Goal: Find specific page/section: Locate item on page

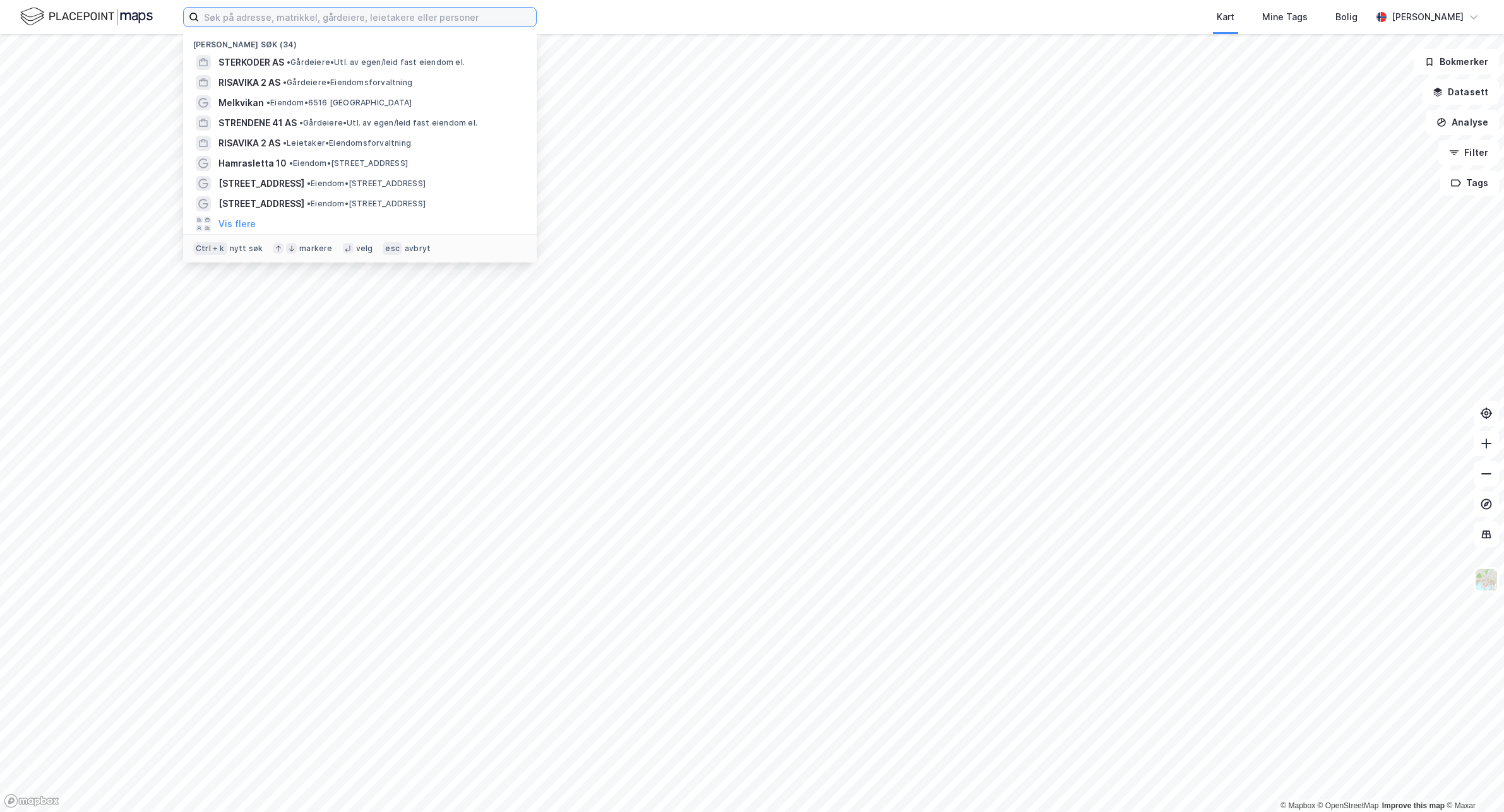
click at [295, 13] on input at bounding box center [367, 17] width 337 height 19
paste input "Jacob [STREET_ADDRESS]"
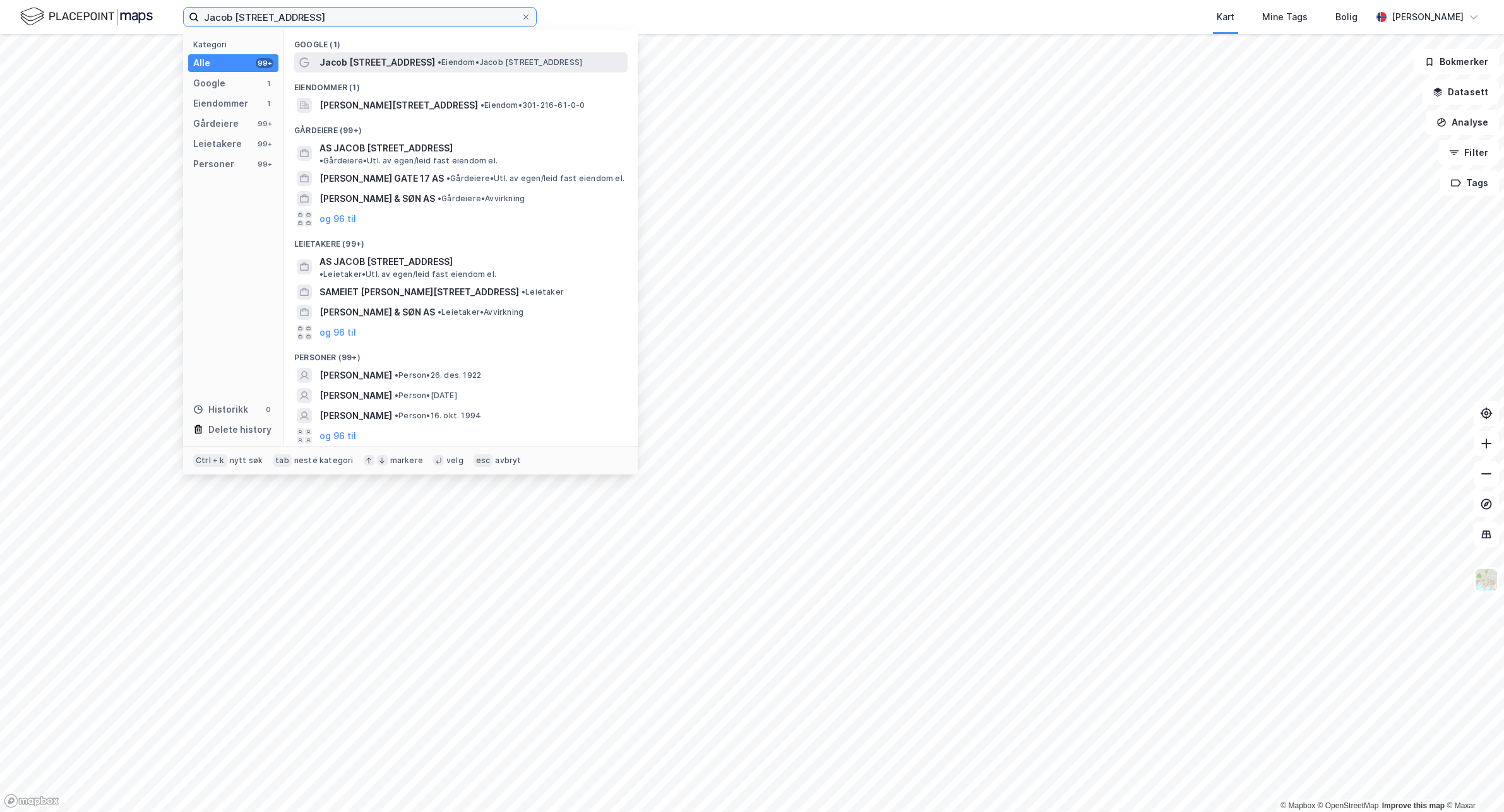
type input "Jacob [STREET_ADDRESS]"
click at [491, 60] on span "• Eiendom • [PERSON_NAME][STREET_ADDRESS]" at bounding box center [510, 62] width 145 height 10
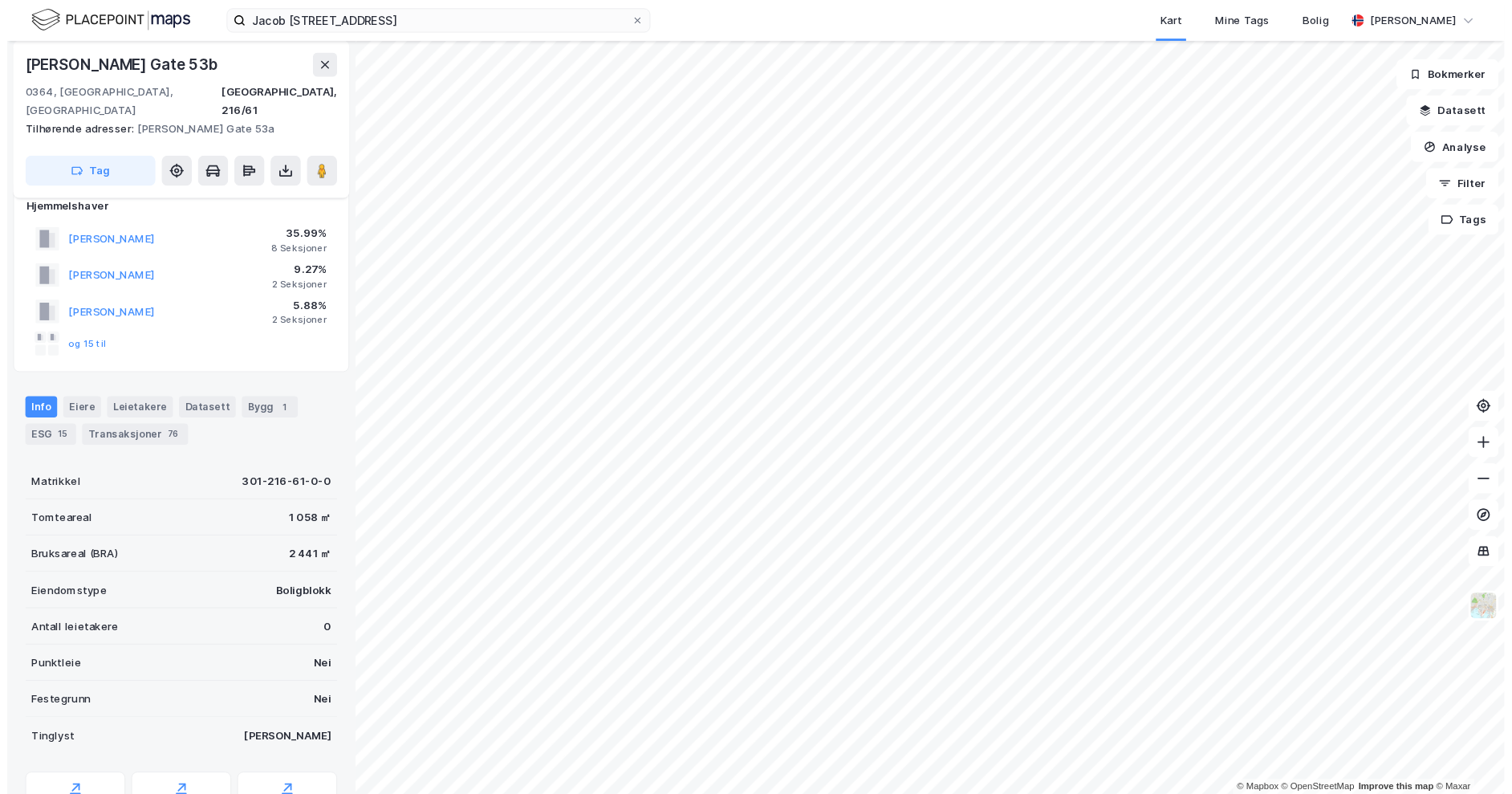
scroll to position [22, 0]
